Goal: Find specific page/section: Find specific page/section

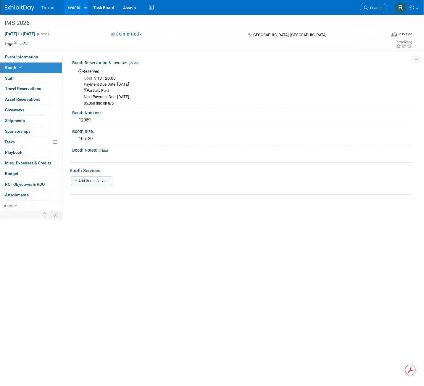
click at [80, 6] on link "Events" at bounding box center [74, 7] width 22 height 15
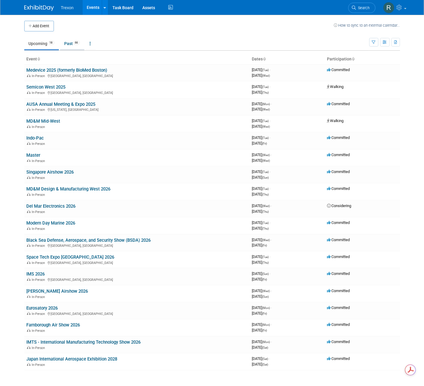
click at [64, 46] on link "Past 66" at bounding box center [72, 43] width 24 height 11
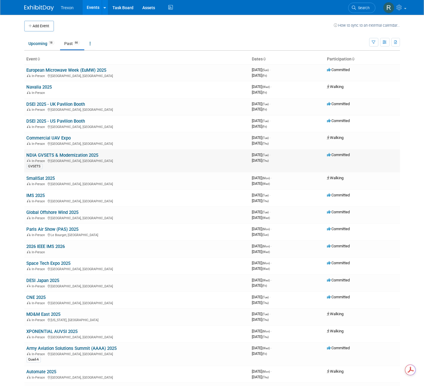
click at [60, 152] on link "NDIA GVSETS & Modernization 2025" at bounding box center [63, 154] width 72 height 5
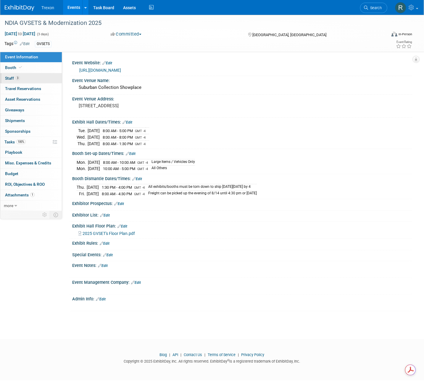
click at [17, 78] on span "3" at bounding box center [17, 78] width 4 height 4
